Goal: Find contact information: Find contact information

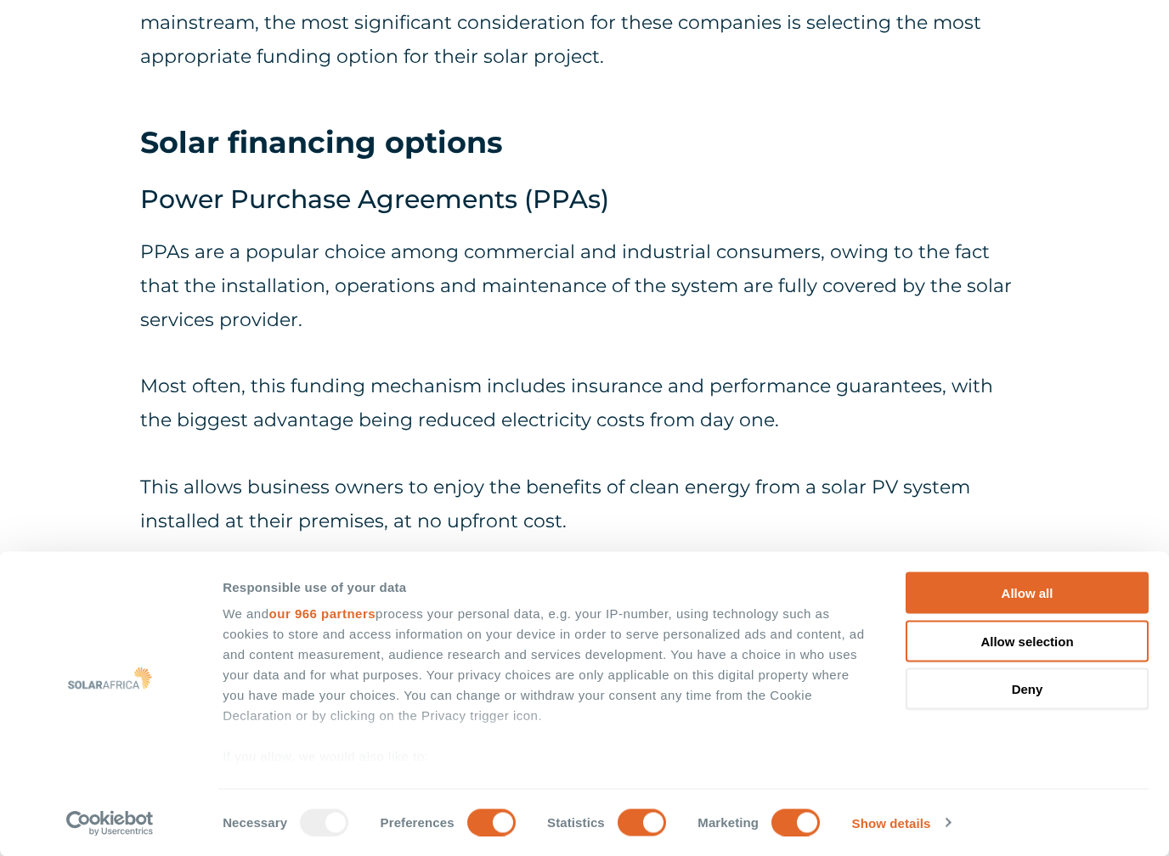
scroll to position [2325, 0]
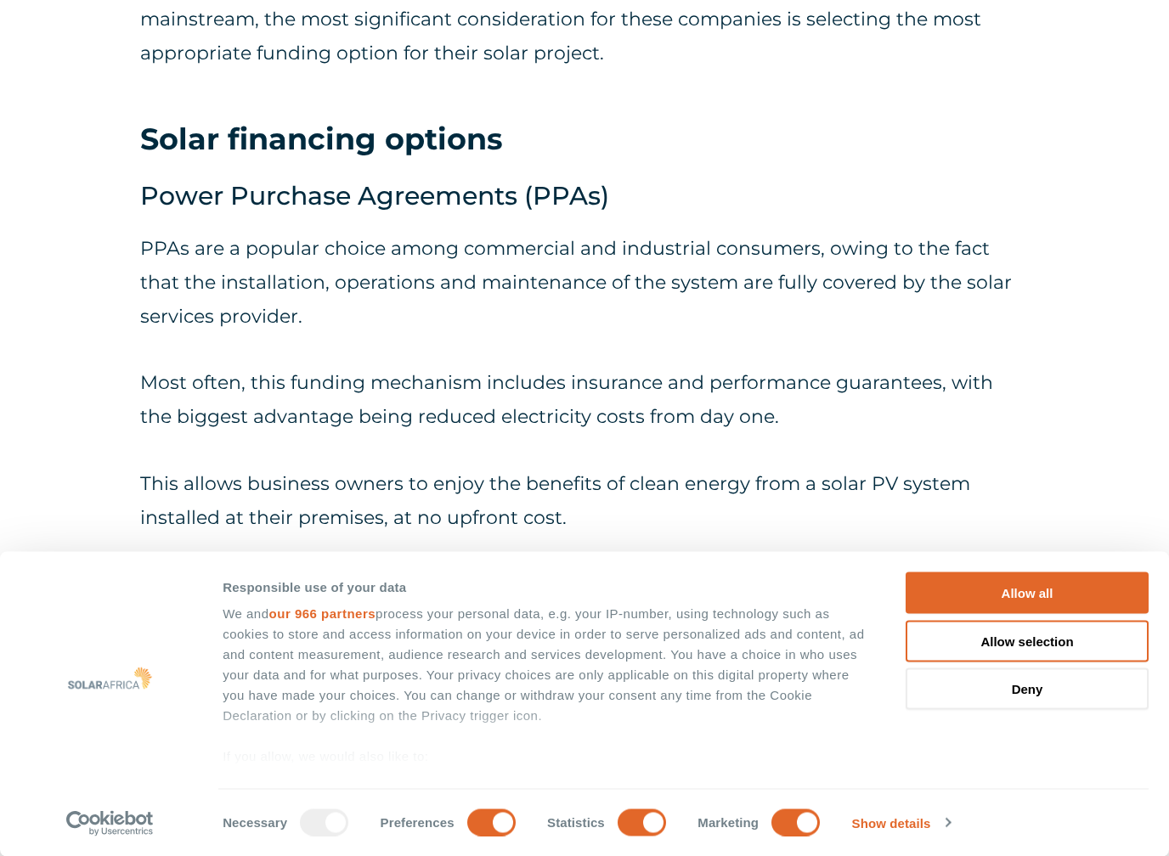
click at [1082, 579] on button "Allow all" at bounding box center [1027, 594] width 243 height 42
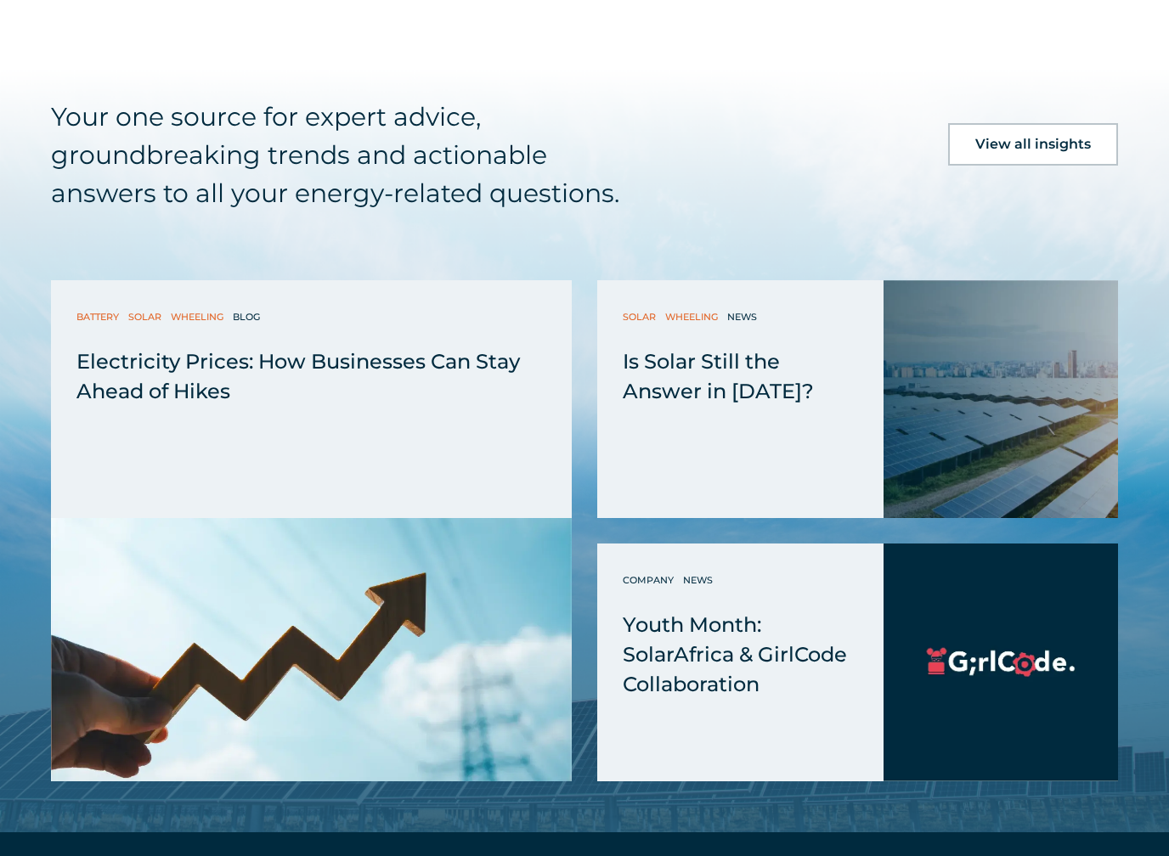
scroll to position [6696, 0]
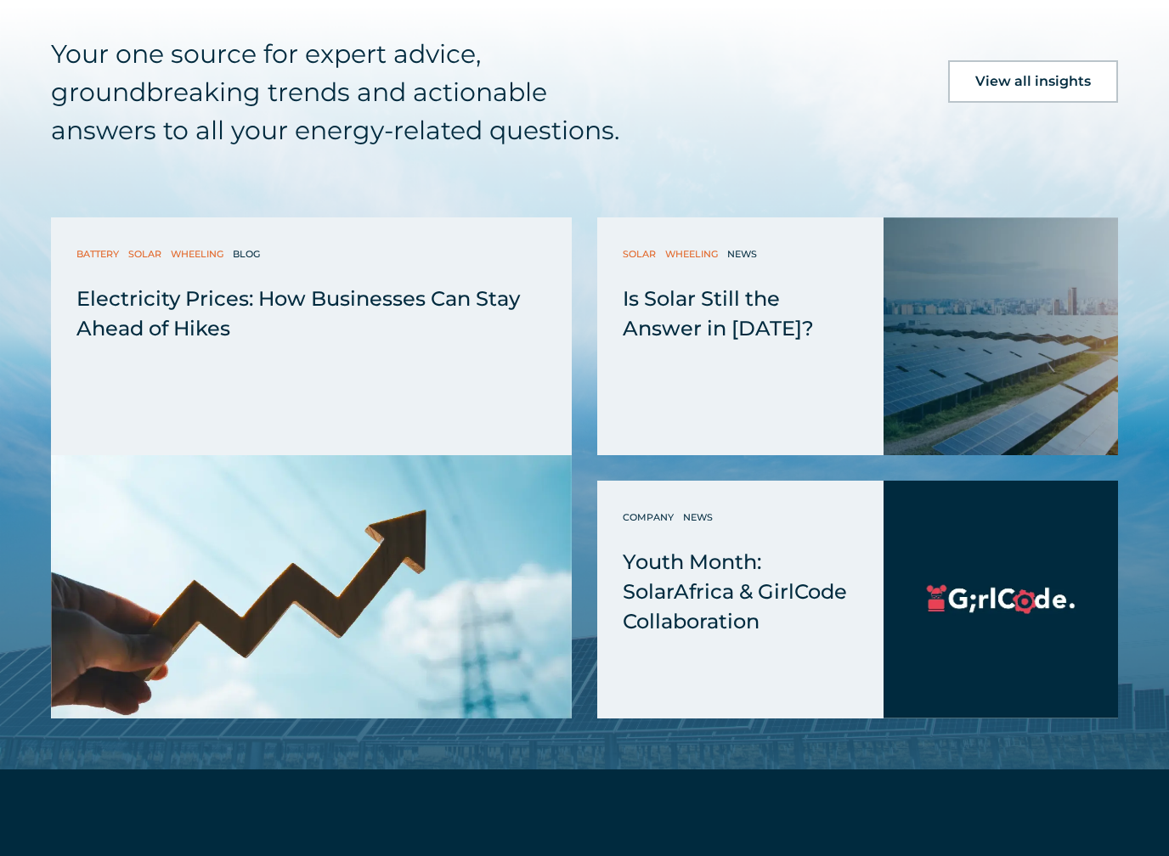
click at [46, 446] on div "Your one source for expert advice, groundbreaking trends and actionable answers…" at bounding box center [584, 378] width 1169 height 786
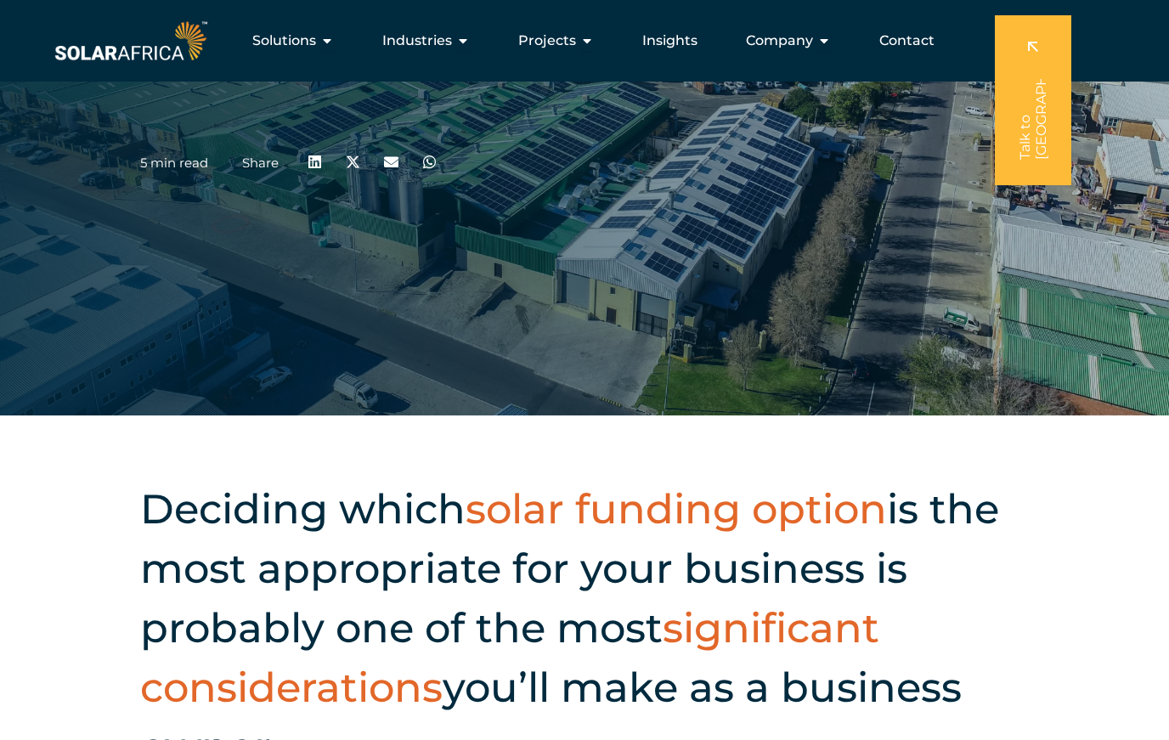
scroll to position [323, 0]
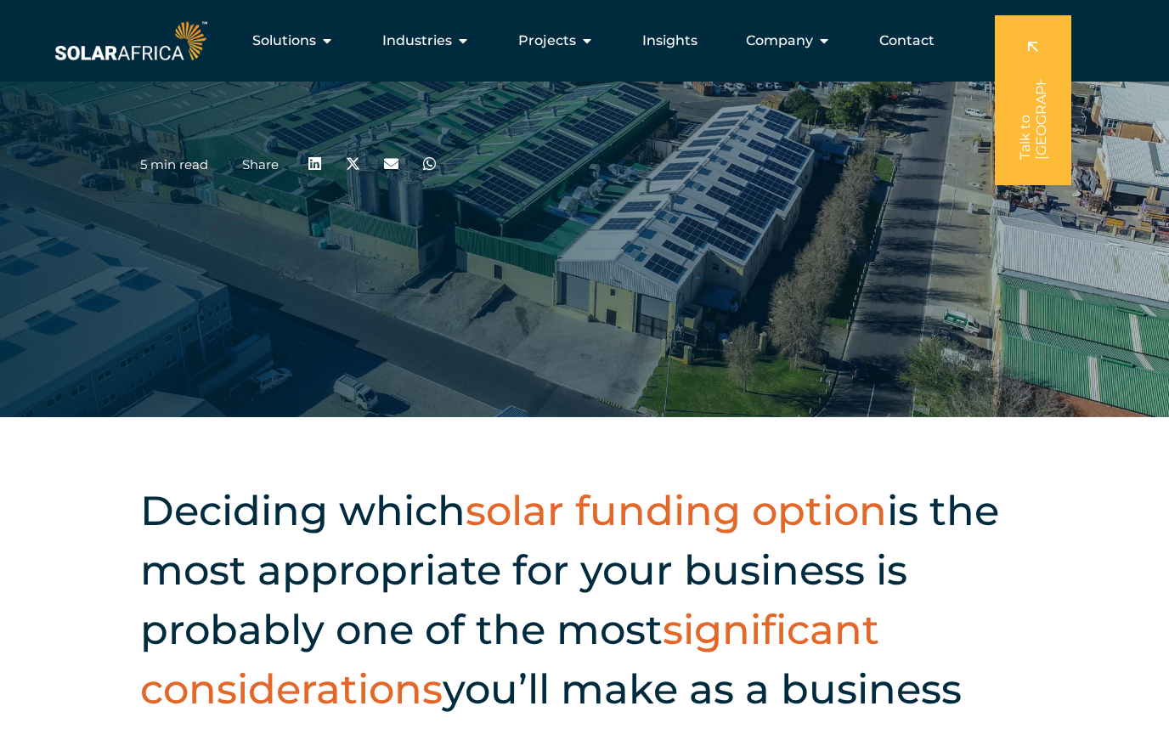
click at [886, 37] on span "Contact" at bounding box center [906, 41] width 55 height 20
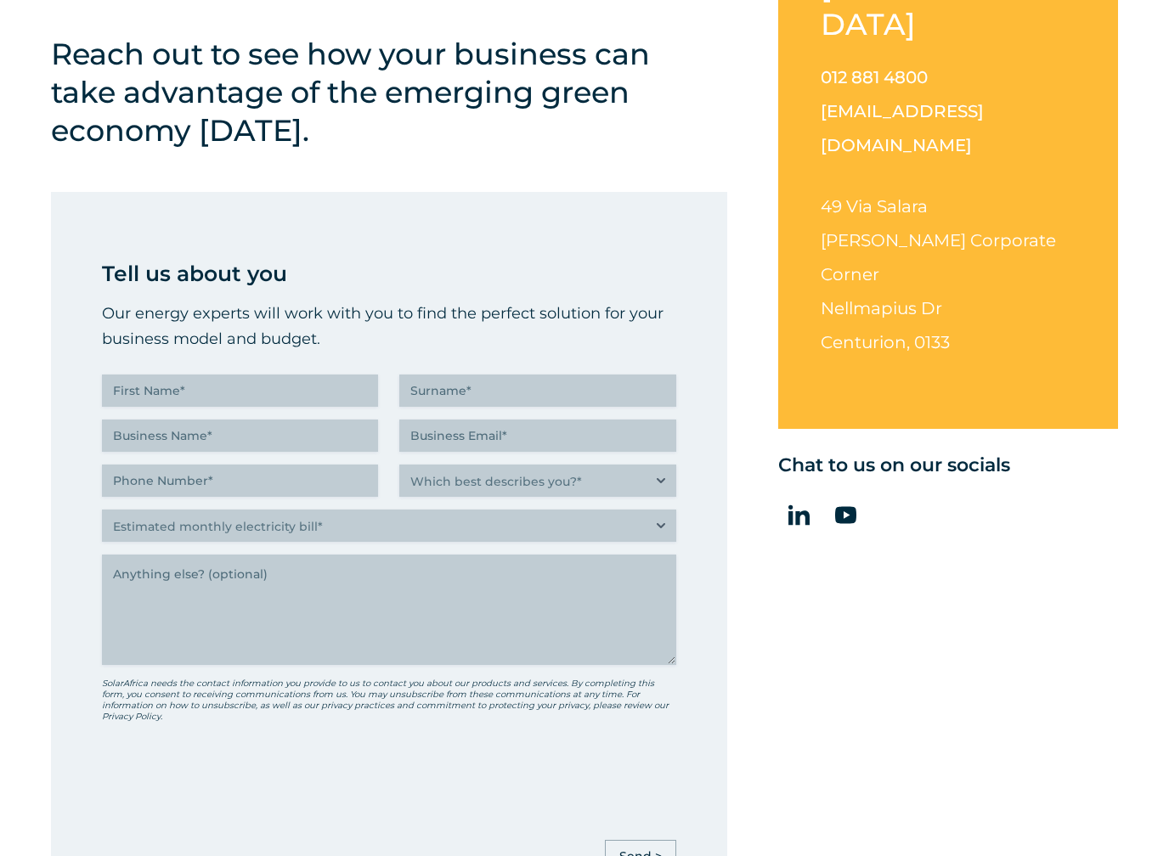
scroll to position [695, 0]
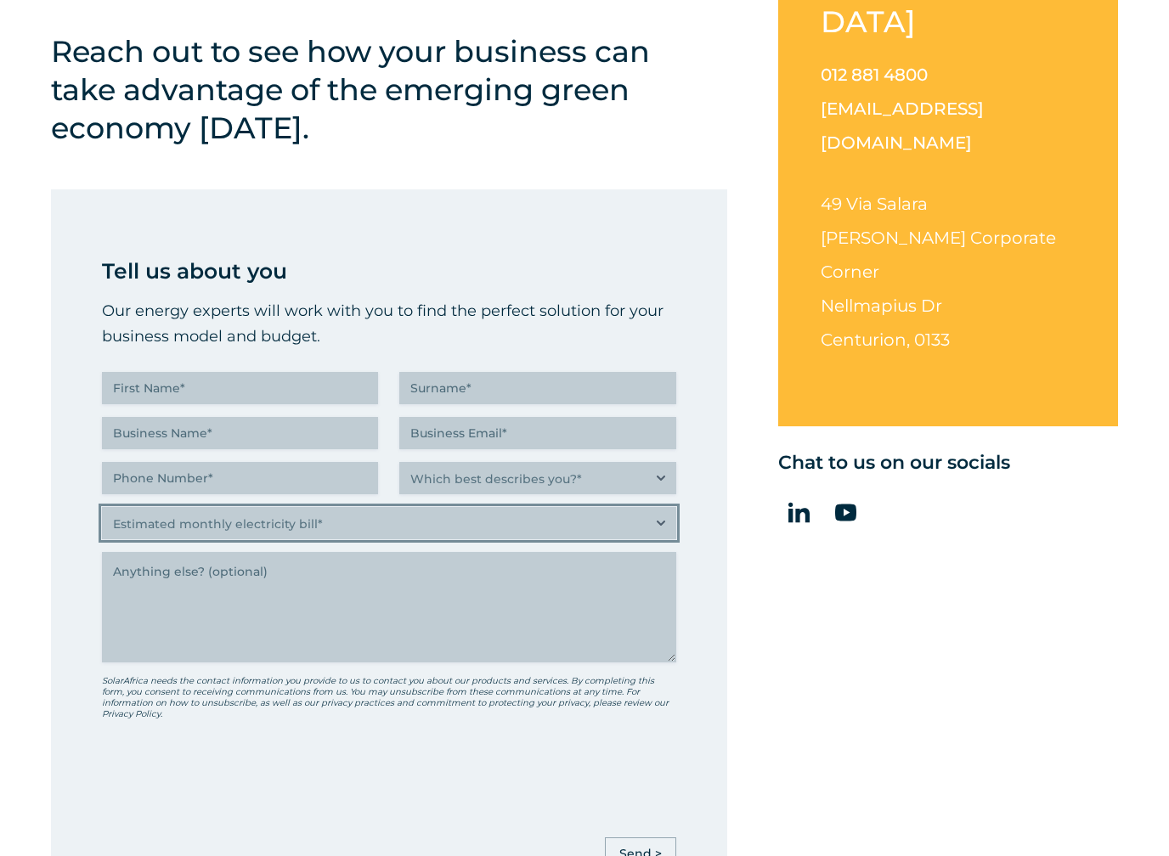
click at [653, 527] on select "Estimated monthly electricity bill* Less than R500K More than R500K" at bounding box center [389, 523] width 574 height 32
select select "Less than R500K"
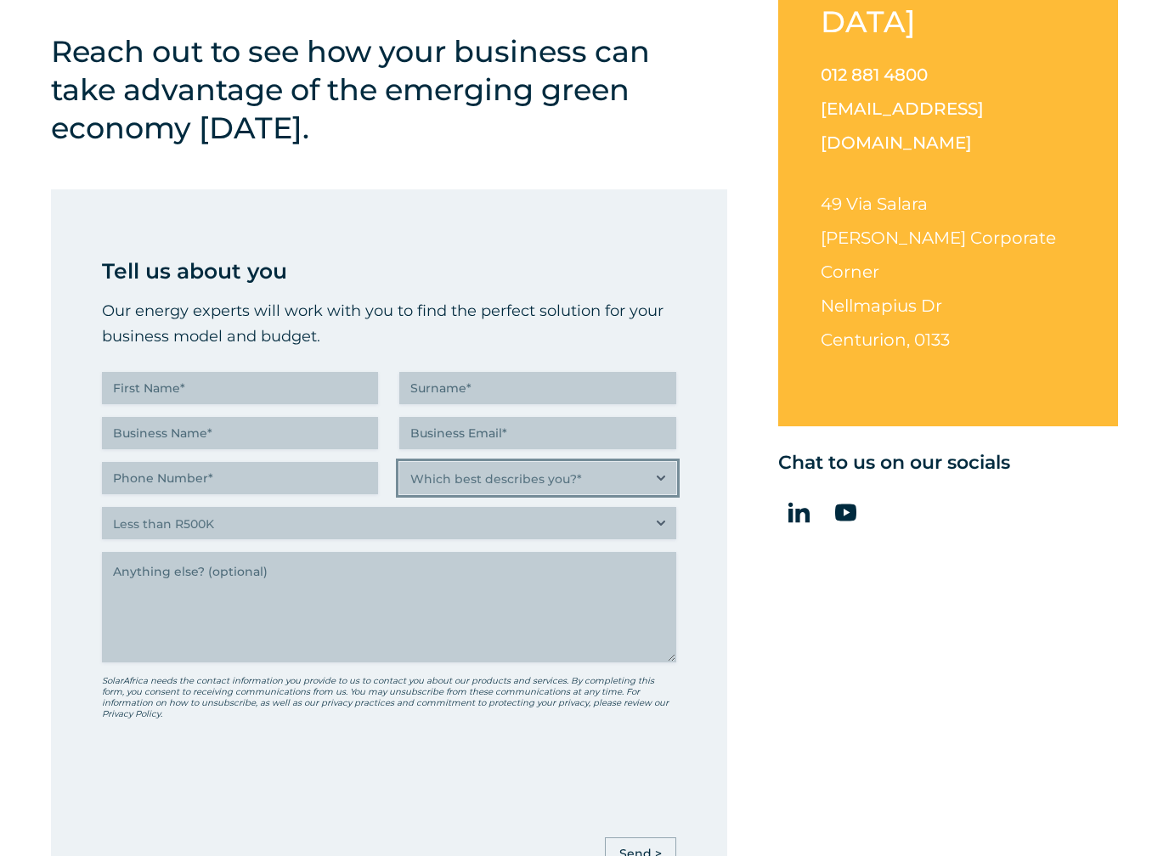
click at [653, 477] on select "Which best describes you?* Researching and identifying the best energy solution…" at bounding box center [537, 478] width 276 height 32
